Goal: Information Seeking & Learning: Compare options

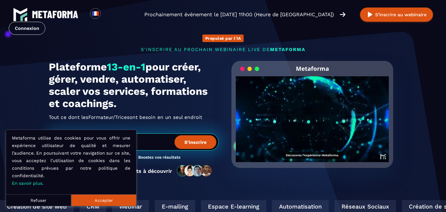
click at [105, 200] on button "Accepter" at bounding box center [103, 200] width 65 height 12
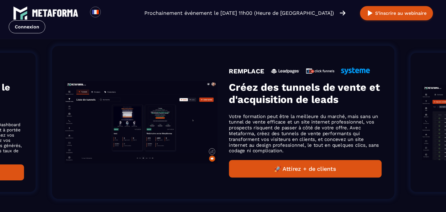
scroll to position [401, 0]
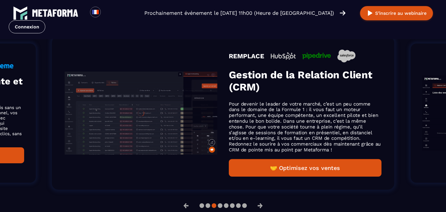
scroll to position [391, 0]
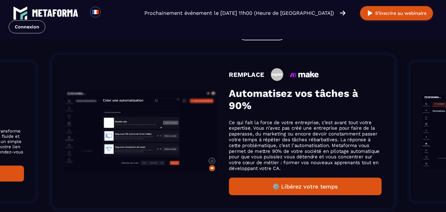
scroll to position [401, 0]
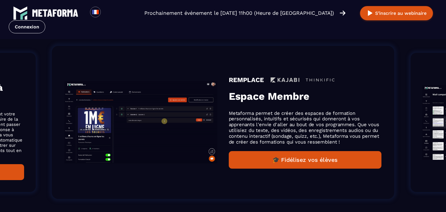
scroll to position [391, 0]
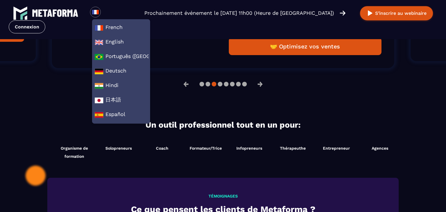
scroll to position [551, 0]
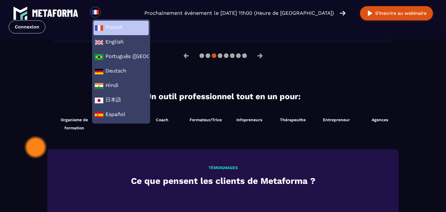
click at [108, 27] on span "French" at bounding box center [121, 28] width 53 height 9
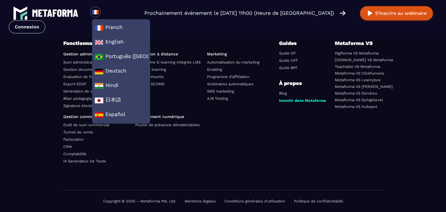
scroll to position [2081, 0]
click at [163, 201] on p "Copyright © 2025 – Metaforma Pte. Ltd." at bounding box center [139, 201] width 73 height 4
click at [120, 180] on div "Fonctionnalités Gestion administrative Suivi administratif Gestion documentaire…" at bounding box center [222, 114] width 319 height 151
click at [24, 127] on footer "Fonctionnalités Gestion administrative Suivi administratif Gestion documentaire…" at bounding box center [223, 89] width 446 height 245
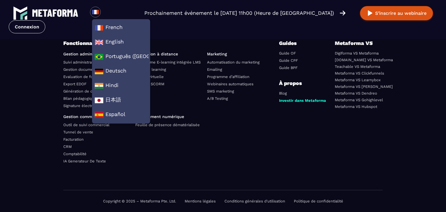
click at [24, 127] on footer "Fonctionnalités Gestion administrative Suivi administratif Gestion documentaire…" at bounding box center [223, 89] width 446 height 245
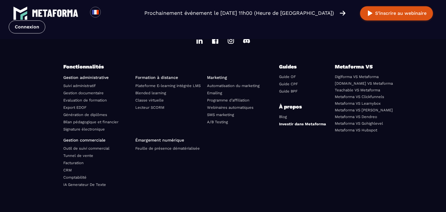
scroll to position [2081, 0]
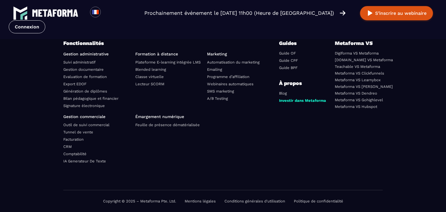
click at [160, 200] on p "Copyright © 2025 – Metaforma Pte. Ltd." at bounding box center [139, 201] width 73 height 4
drag, startPoint x: 138, startPoint y: 201, endPoint x: 175, endPoint y: 199, distance: 36.9
click at [175, 199] on p "Copyright © 2025 – Metaforma Pte. Ltd." at bounding box center [139, 201] width 73 height 4
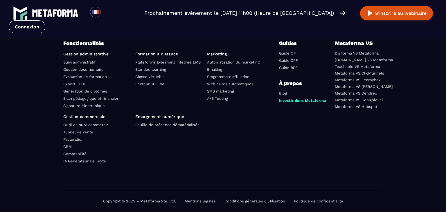
click at [365, 59] on link "[DOMAIN_NAME] VS Metaforma" at bounding box center [364, 60] width 58 height 4
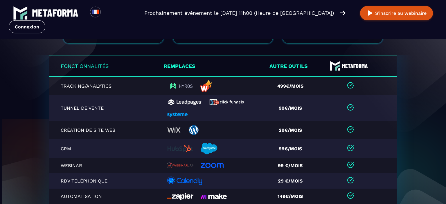
scroll to position [901, 0]
